Goal: Information Seeking & Learning: Find specific fact

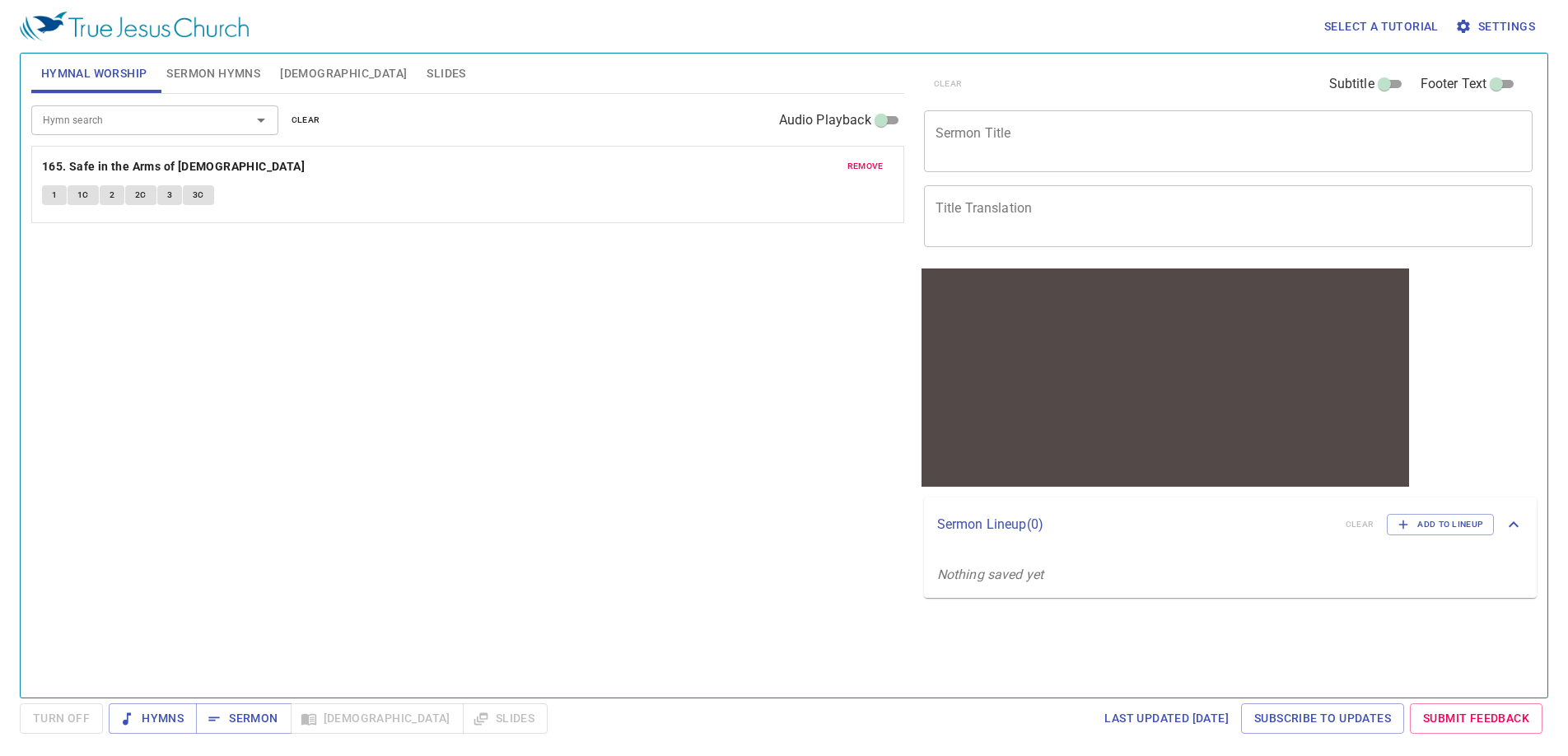
click at [124, 135] on div "Hymn search Hymn search clear Audio Playback" at bounding box center [468, 120] width 873 height 53
click at [119, 116] on input "Hymn search" at bounding box center [131, 120] width 189 height 19
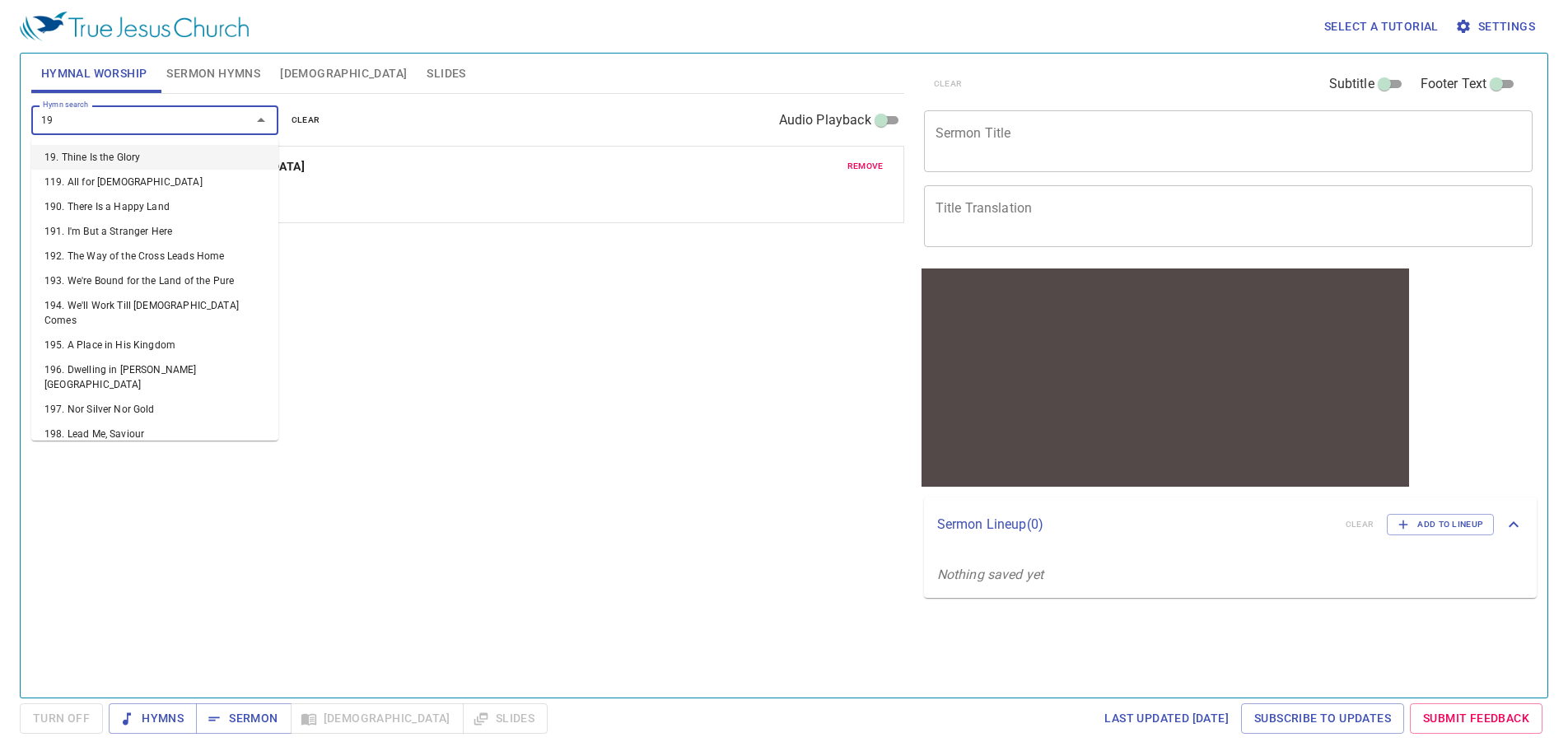
type input "195"
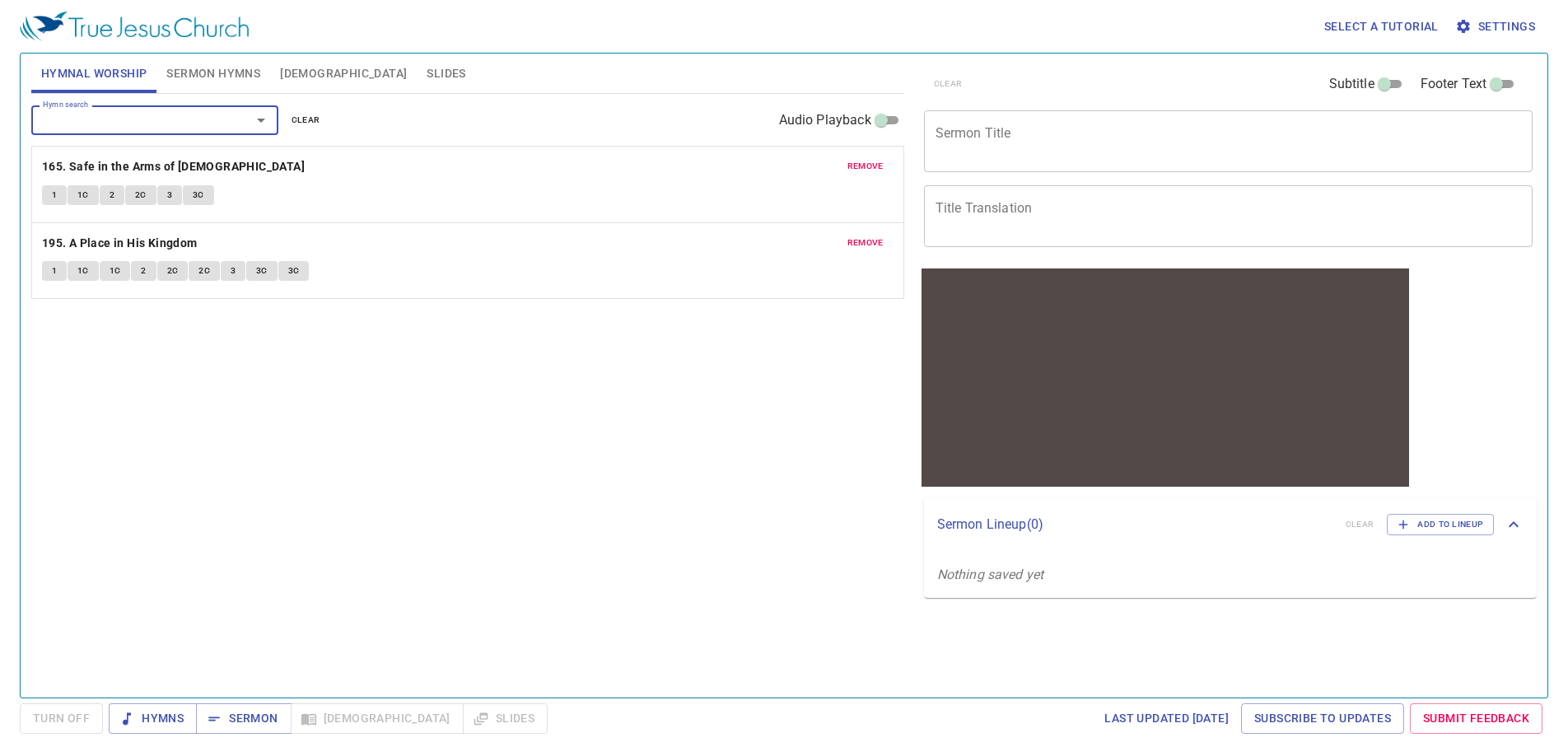
click at [860, 167] on span "remove" at bounding box center [866, 167] width 36 height 15
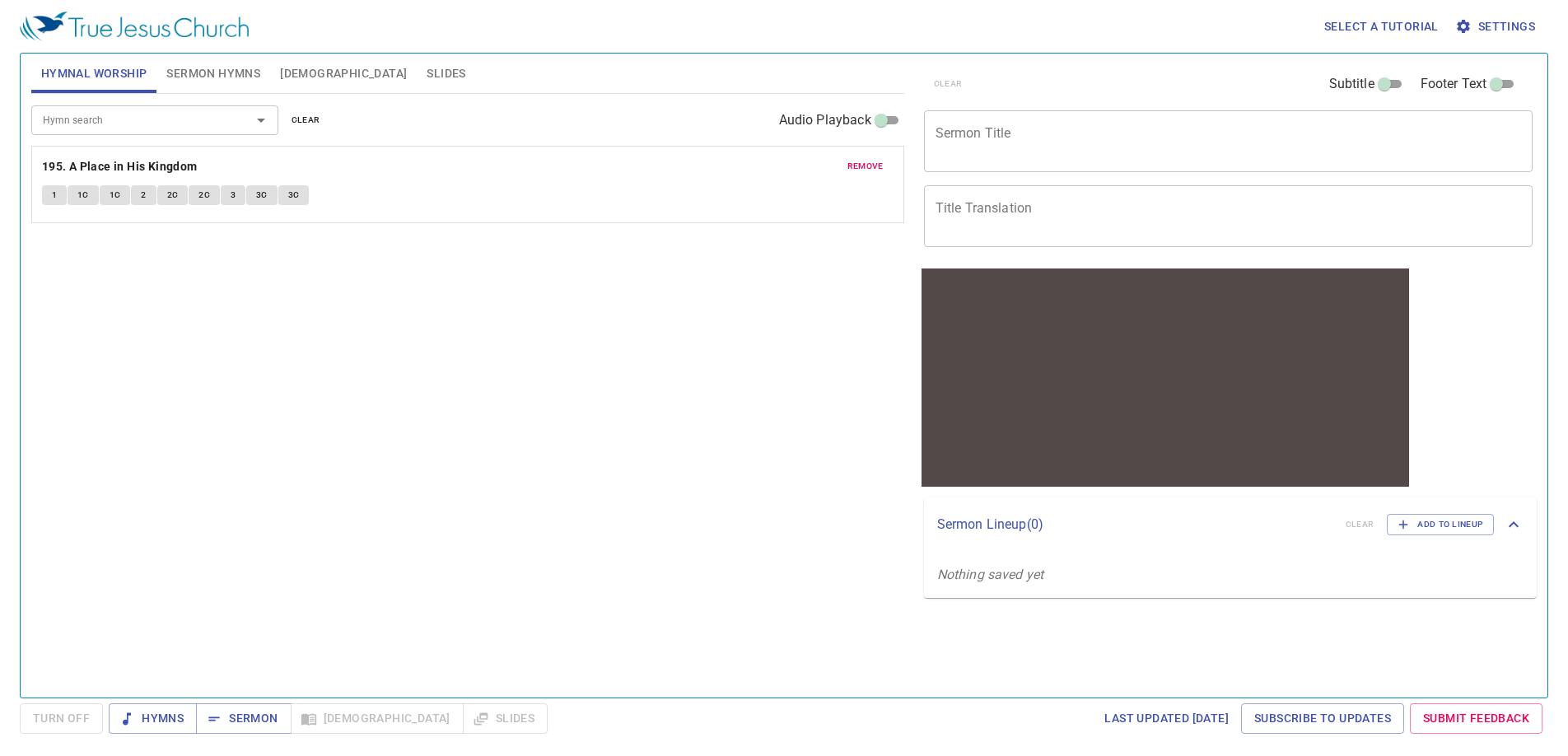
click at [145, 194] on button "2" at bounding box center [143, 195] width 25 height 19
click at [173, 190] on span "2C" at bounding box center [172, 195] width 11 height 15
click at [226, 196] on button "3" at bounding box center [233, 195] width 25 height 19
click at [209, 192] on button "2C" at bounding box center [205, 195] width 32 height 19
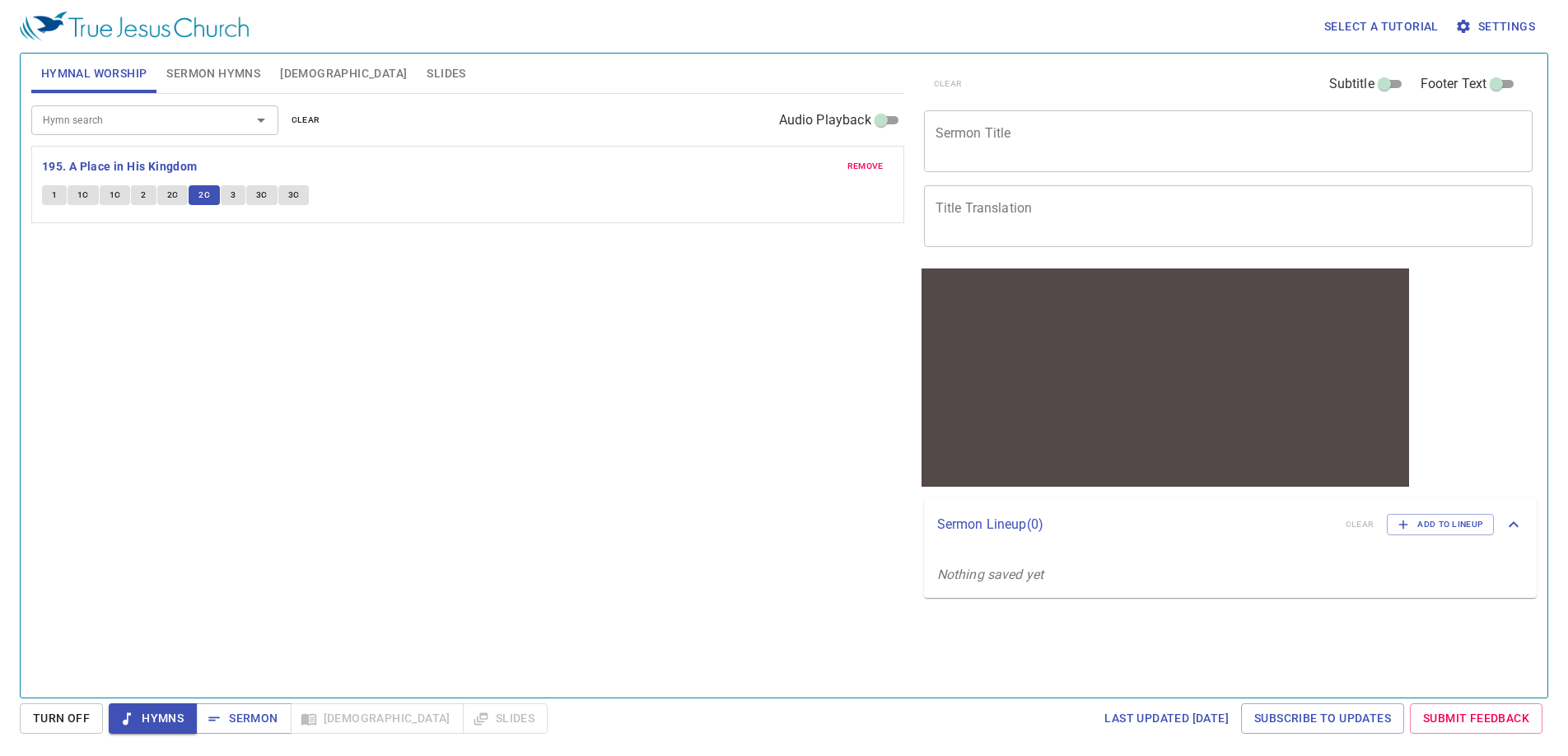
click at [233, 193] on span "3" at bounding box center [233, 195] width 5 height 15
click at [263, 198] on span "3C" at bounding box center [261, 195] width 11 height 15
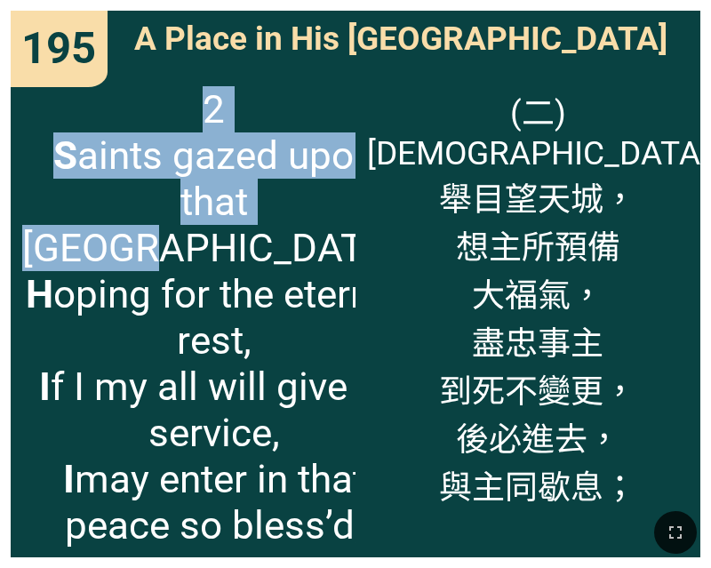
drag, startPoint x: 214, startPoint y: 123, endPoint x: 244, endPoint y: 206, distance: 88.5
click at [244, 208] on span "2 S aints gazed upon that [GEOGRAPHIC_DATA], H oping for the eternal rest, I f …" at bounding box center [214, 317] width 384 height 462
click at [334, 480] on span "2 S aints gazed upon that [GEOGRAPHIC_DATA], H oping for the eternal rest, I f …" at bounding box center [214, 317] width 384 height 462
copy span "2 S aints gazed upon that [GEOGRAPHIC_DATA], H oping for the eternal rest, I f …"
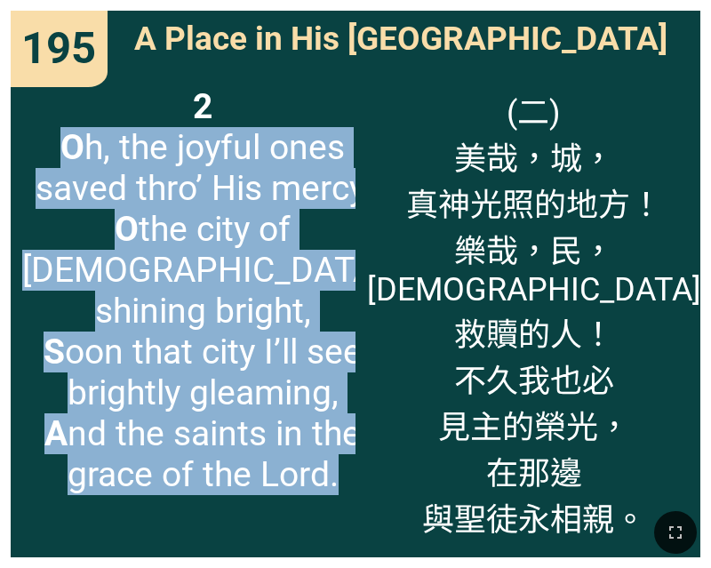
drag, startPoint x: 52, startPoint y: 150, endPoint x: 338, endPoint y: 460, distance: 422.1
click at [338, 461] on span "2 O h, the joyful ones saved thro’ His mercy, O the city of [DEMOGRAPHIC_DATA] …" at bounding box center [203, 290] width 362 height 409
copy span "O h, the joyful ones saved thro’ His mercy, O the city of [DEMOGRAPHIC_DATA] sh…"
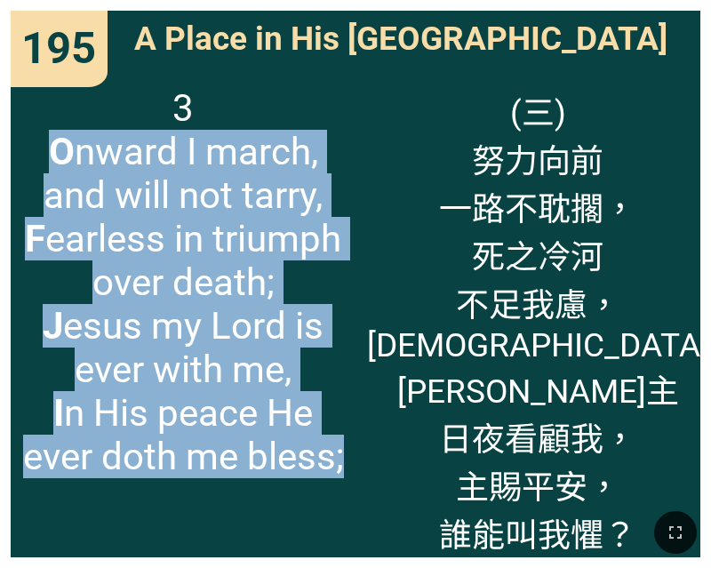
drag, startPoint x: 56, startPoint y: 147, endPoint x: 356, endPoint y: 463, distance: 436.3
click at [356, 464] on div "A Place in His Kingdom 羨慕福地 A Place in His Kingdom 羨慕福地 3 O nward I march, and …" at bounding box center [356, 284] width 690 height 547
copy div "O [PERSON_NAME], and will not tarry, [PERSON_NAME] in triumph over death; J esu…"
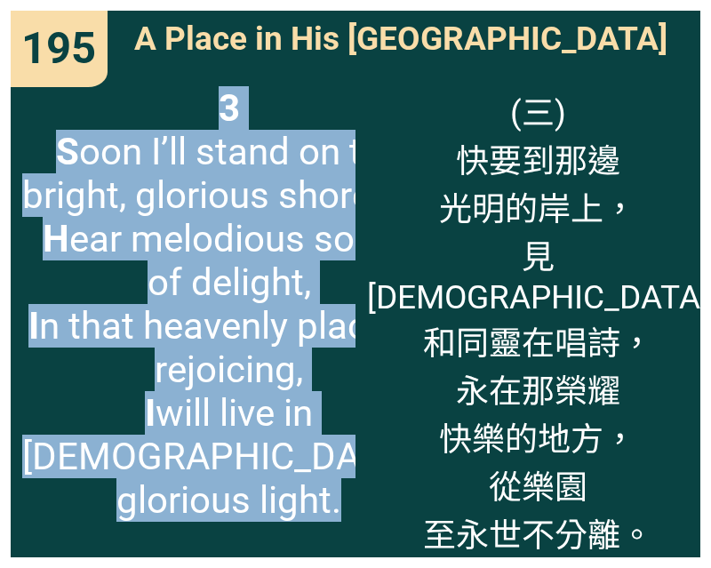
copy div "O [PERSON_NAME], and will not tarry, [PERSON_NAME] in triumph over death; J esu…"
click at [133, 142] on span "3 S oon I’ll stand on the bright, glorious shoreline, H ear melodious songs of …" at bounding box center [229, 304] width 414 height 436
drag, startPoint x: 213, startPoint y: 111, endPoint x: 404, endPoint y: 462, distance: 399.3
click at [404, 464] on div "A Place in His Kingdom 羨慕福地 A Place in His Kingdom 羨慕福地 3 S oon I’ll stand on t…" at bounding box center [356, 284] width 690 height 547
copy div "3 S oon I’ll stand on the bright, glorious shoreline, H ear melodious songs of …"
